Goal: Check status: Check status

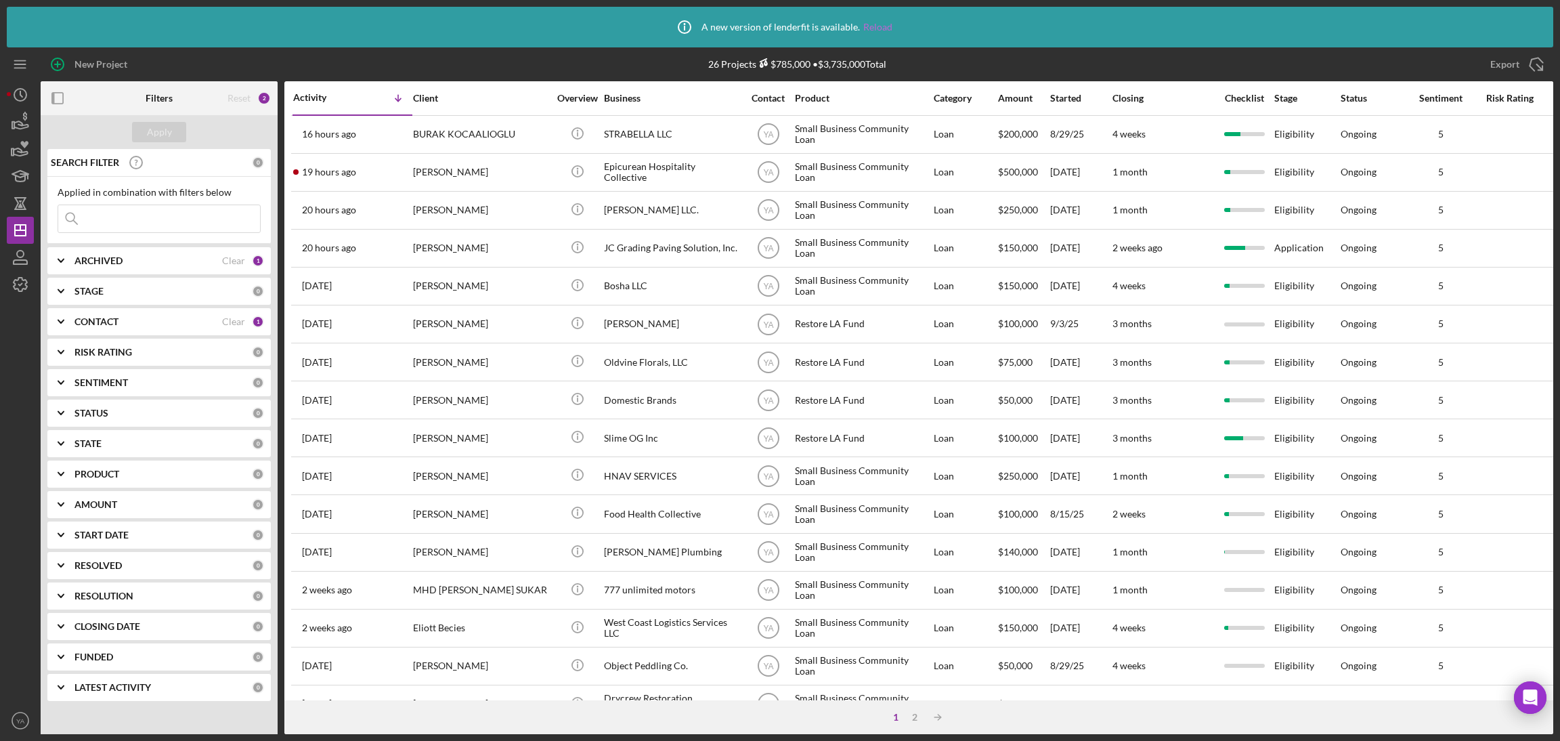
click at [885, 26] on link "Reload" at bounding box center [878, 27] width 29 height 11
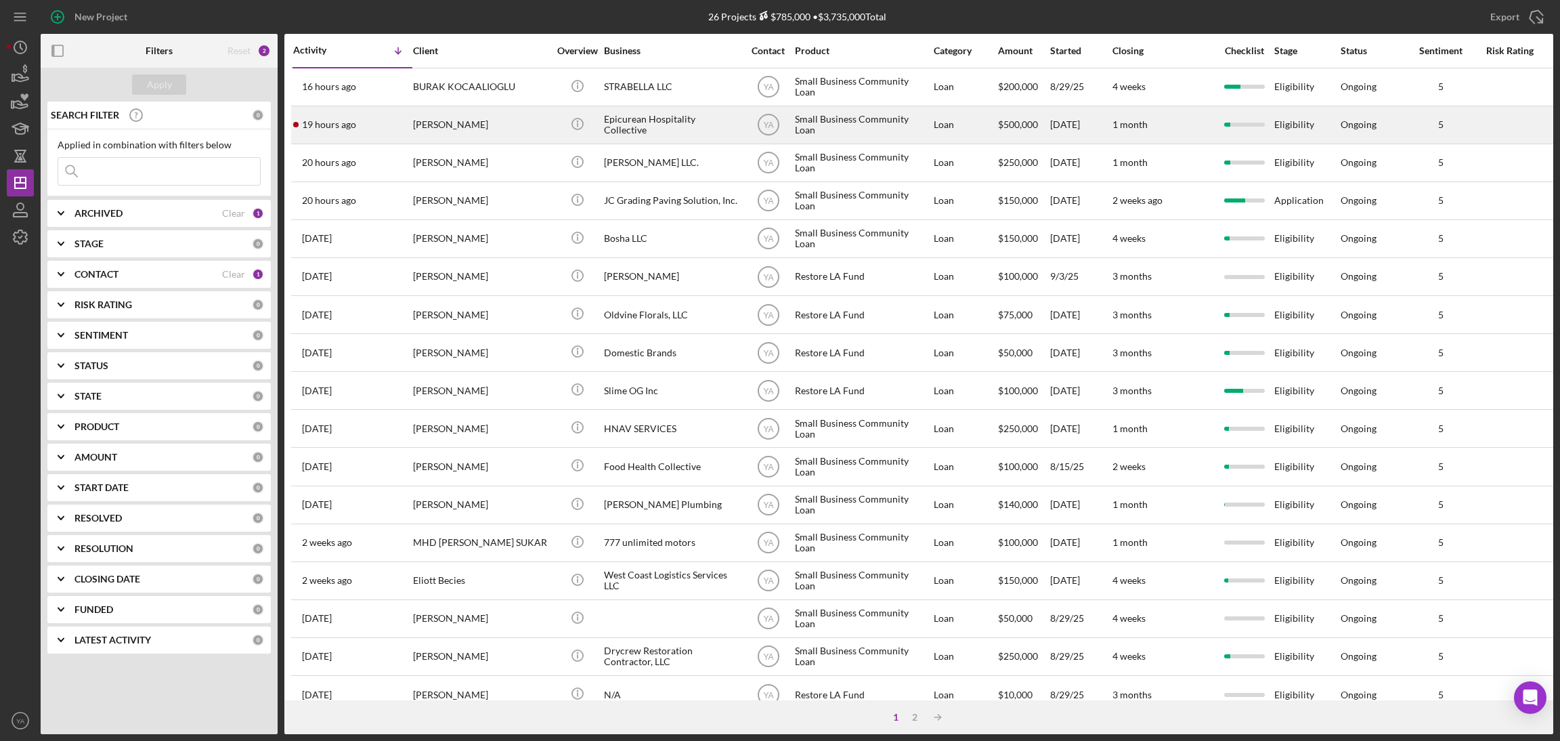
click at [679, 132] on div "Epicurean Hospitality Collective" at bounding box center [671, 125] width 135 height 36
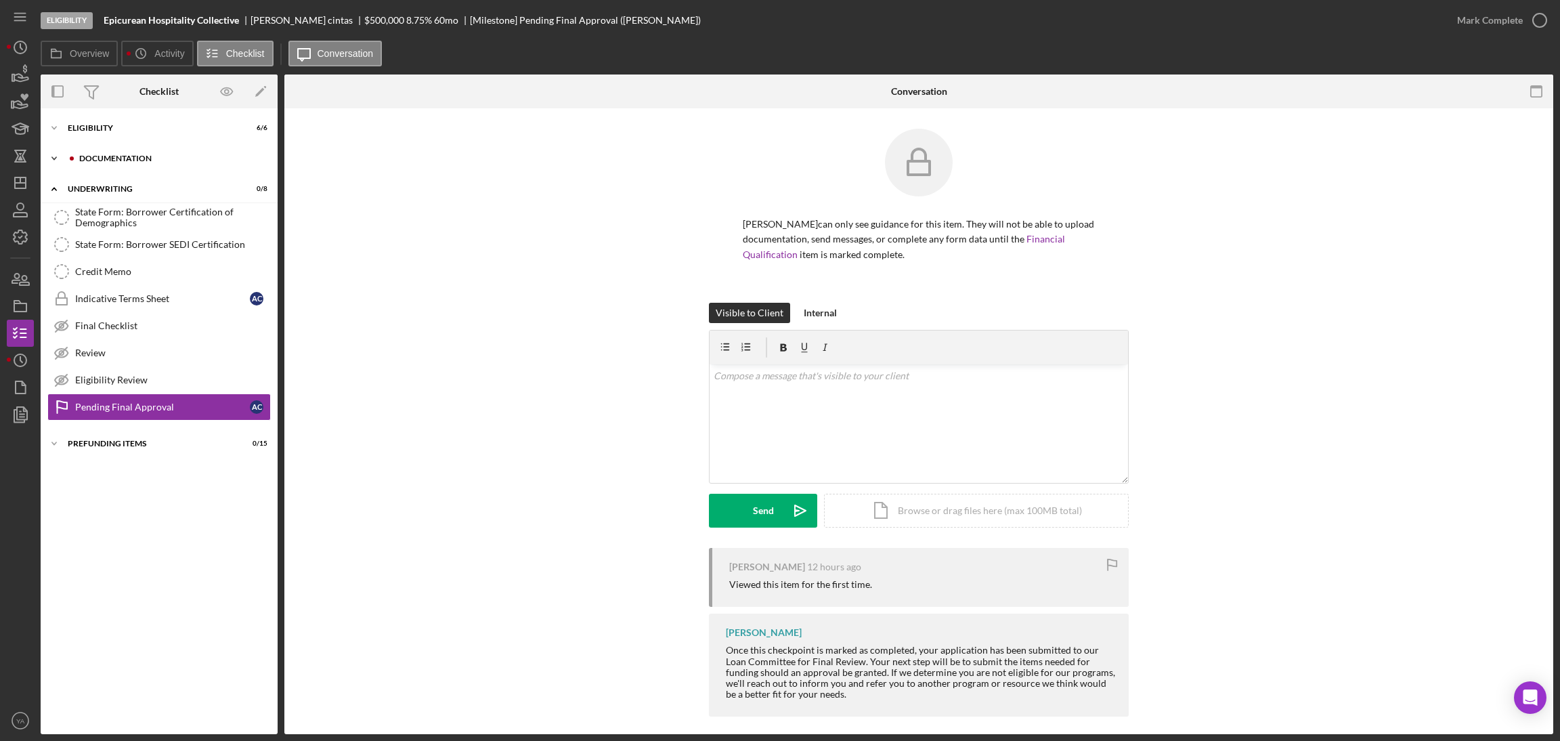
click at [107, 160] on div "Documentation" at bounding box center [170, 158] width 182 height 8
